Goal: Transaction & Acquisition: Subscribe to service/newsletter

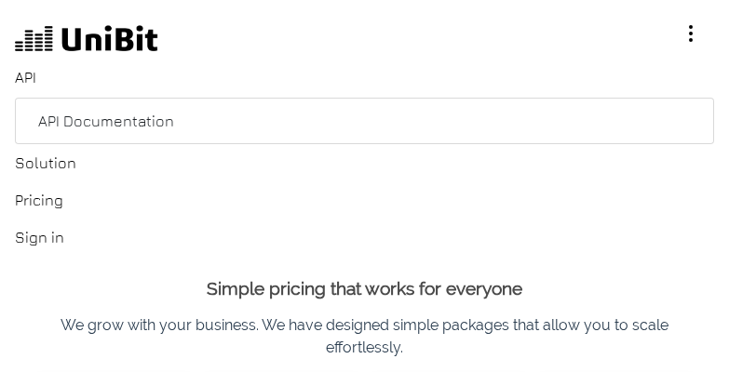
scroll to position [2016, 0]
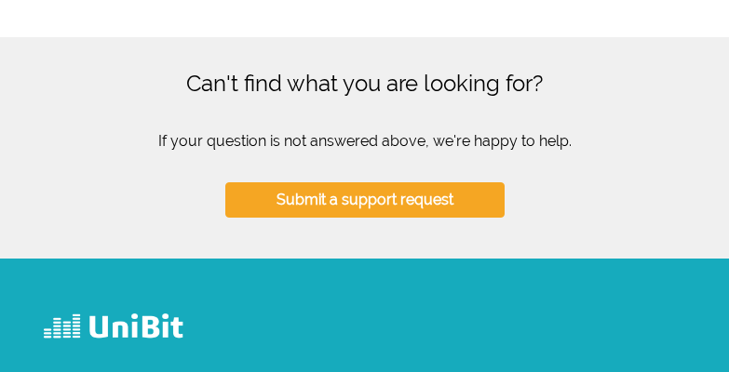
select select "csv"
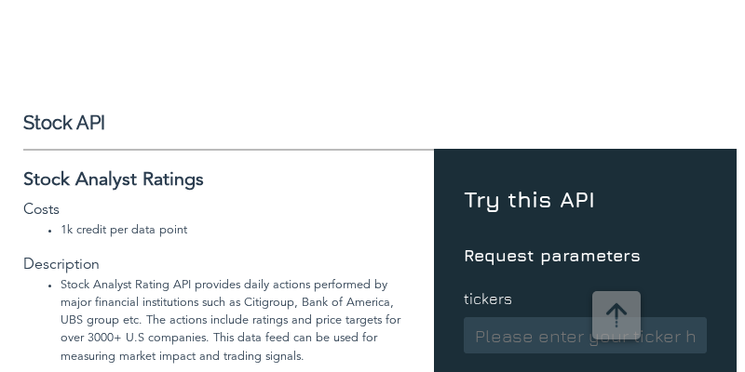
scroll to position [0, 0]
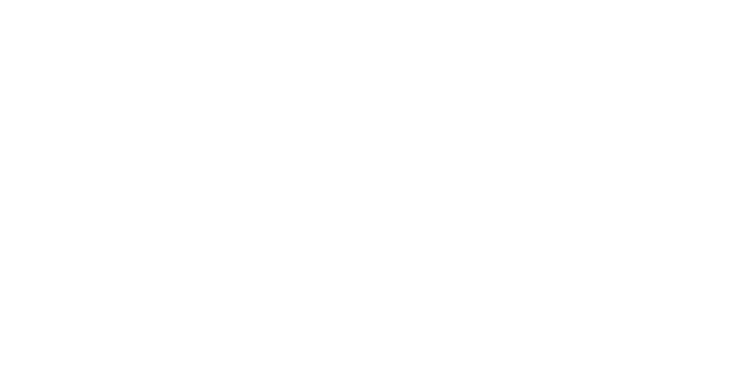
radio input "true"
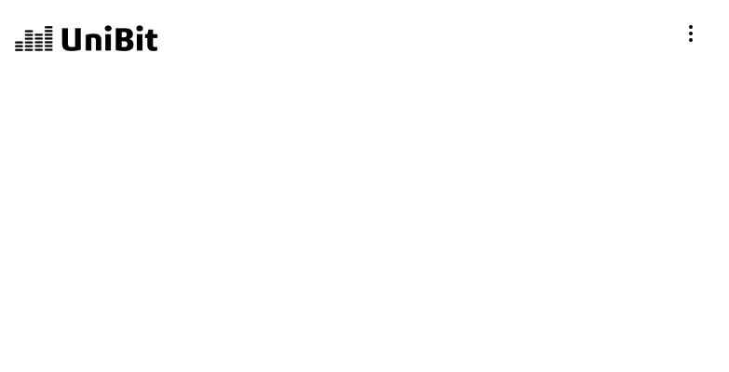
radio input "true"
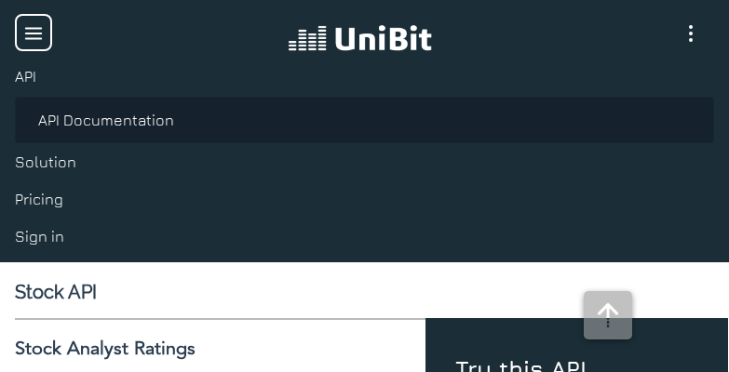
select select "csv"
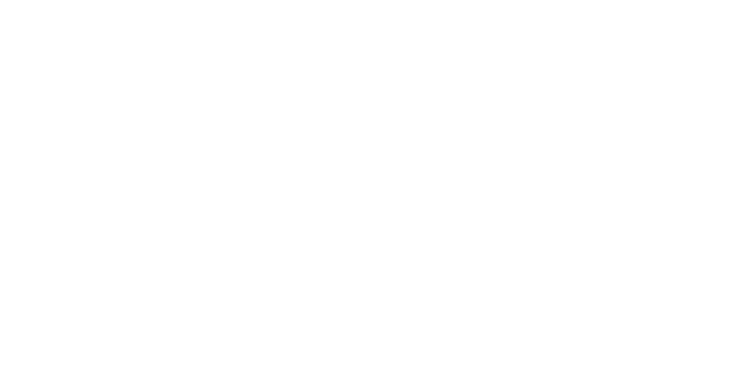
radio input "true"
type input "[EMAIL_ADDRESS][DOMAIN_NAME]"
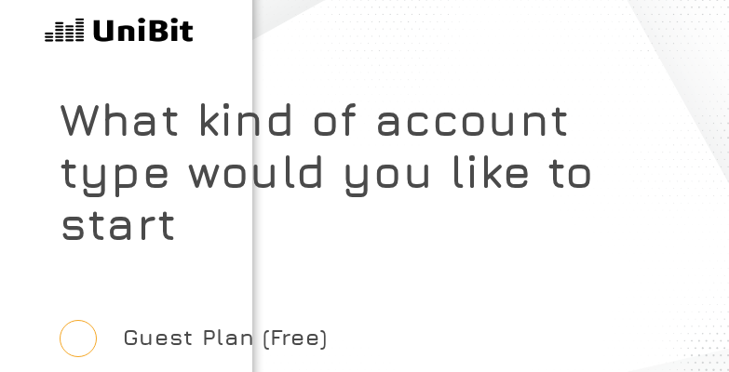
radio input "true"
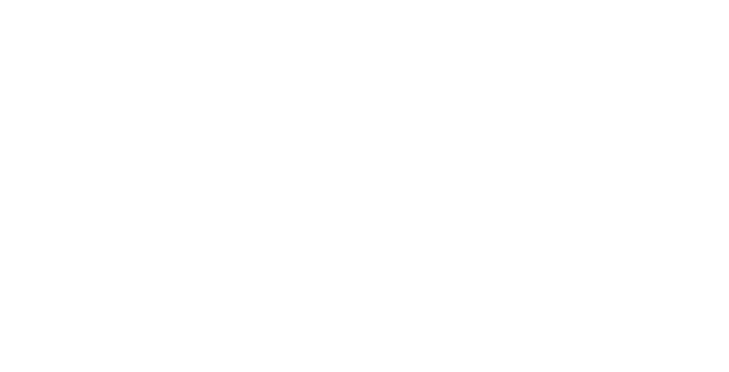
radio input "true"
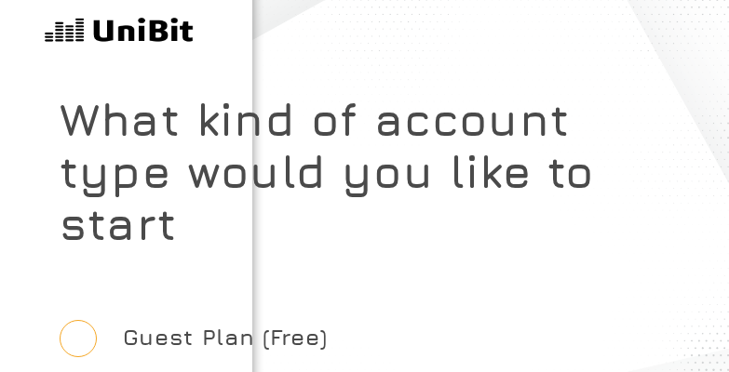
radio input "true"
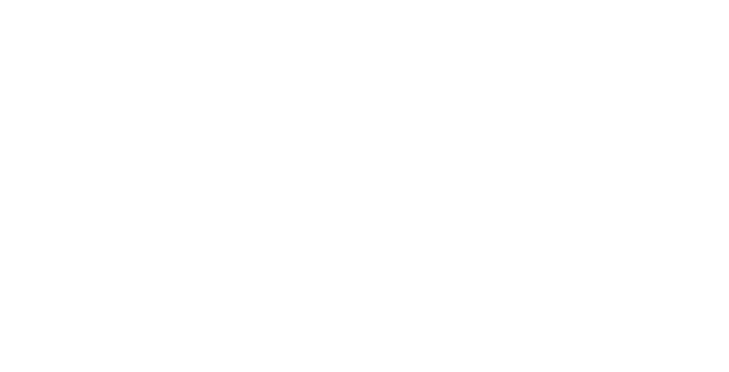
radio input "true"
